Goal: Navigation & Orientation: Understand site structure

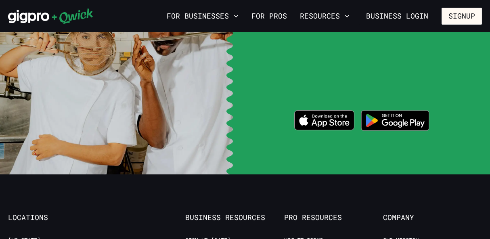
scroll to position [1574, 0]
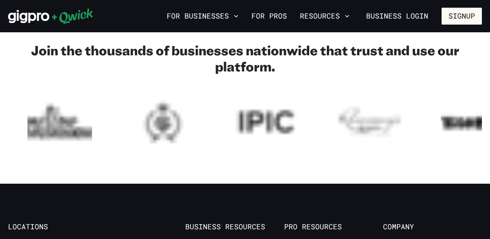
scroll to position [968, 0]
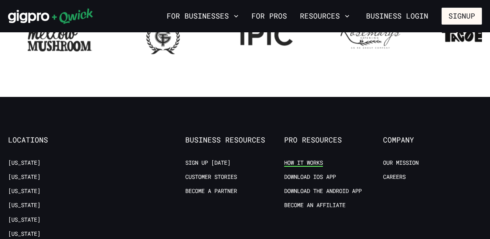
click at [304, 163] on link "How it Works" at bounding box center [303, 163] width 39 height 8
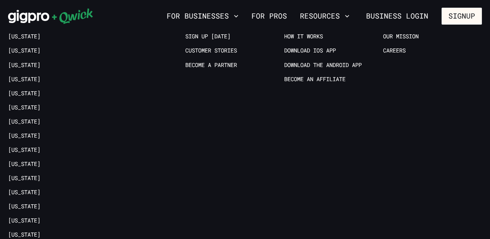
scroll to position [1592, 0]
